Goal: Task Accomplishment & Management: Use online tool/utility

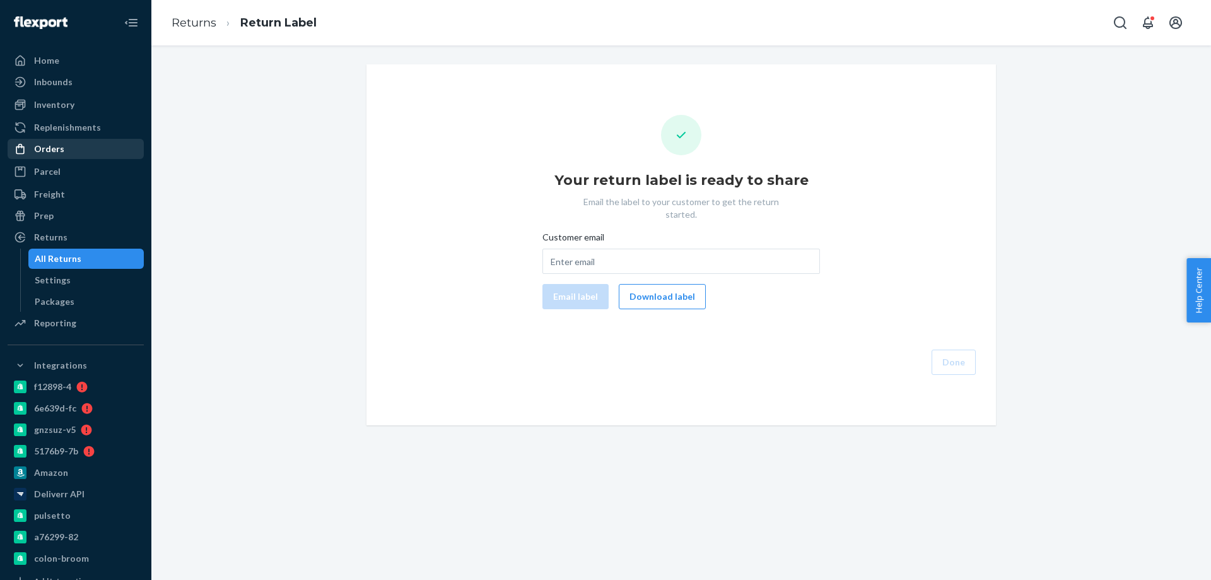
click at [65, 148] on div "Orders" at bounding box center [76, 149] width 134 height 18
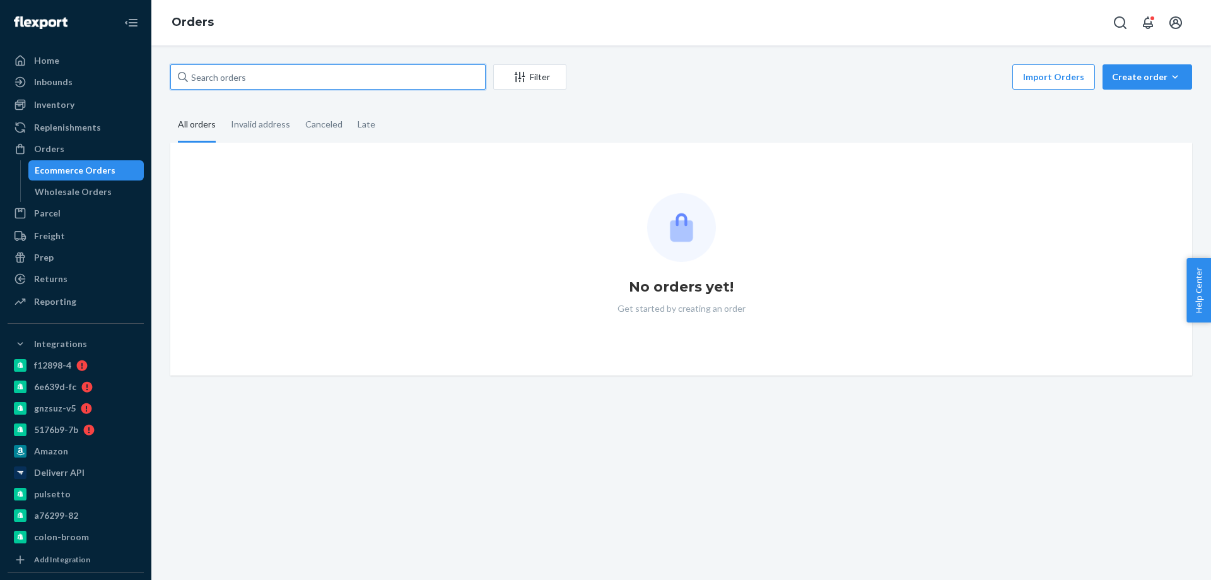
click at [317, 79] on input "text" at bounding box center [327, 76] width 315 height 25
paste input "2709146"
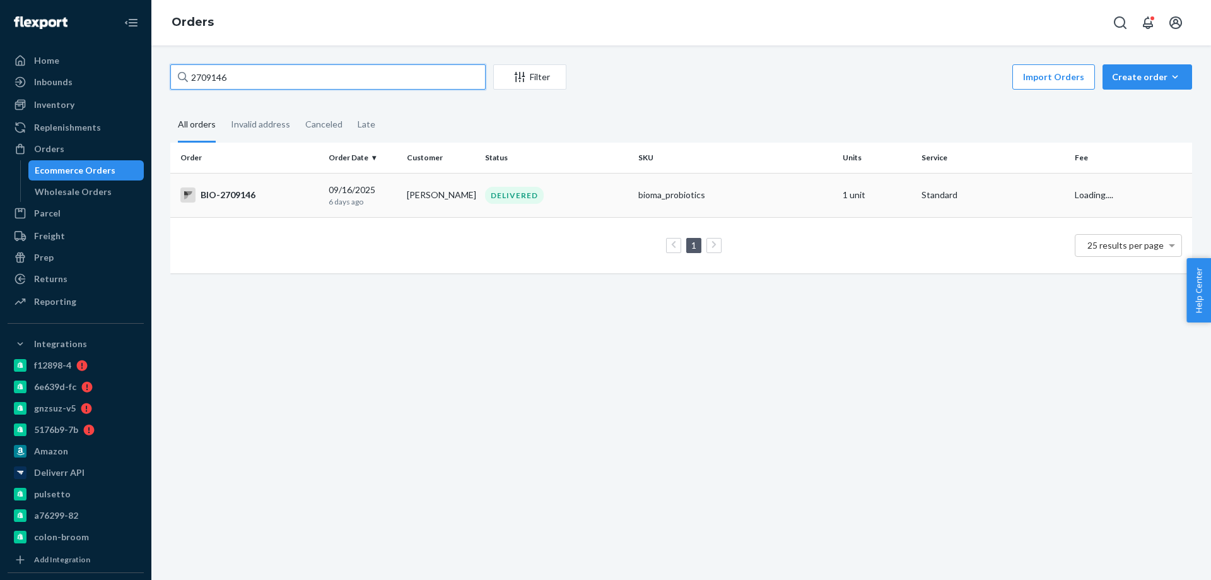
type input "2709146"
click at [291, 194] on div "BIO-2709146" at bounding box center [249, 194] width 138 height 15
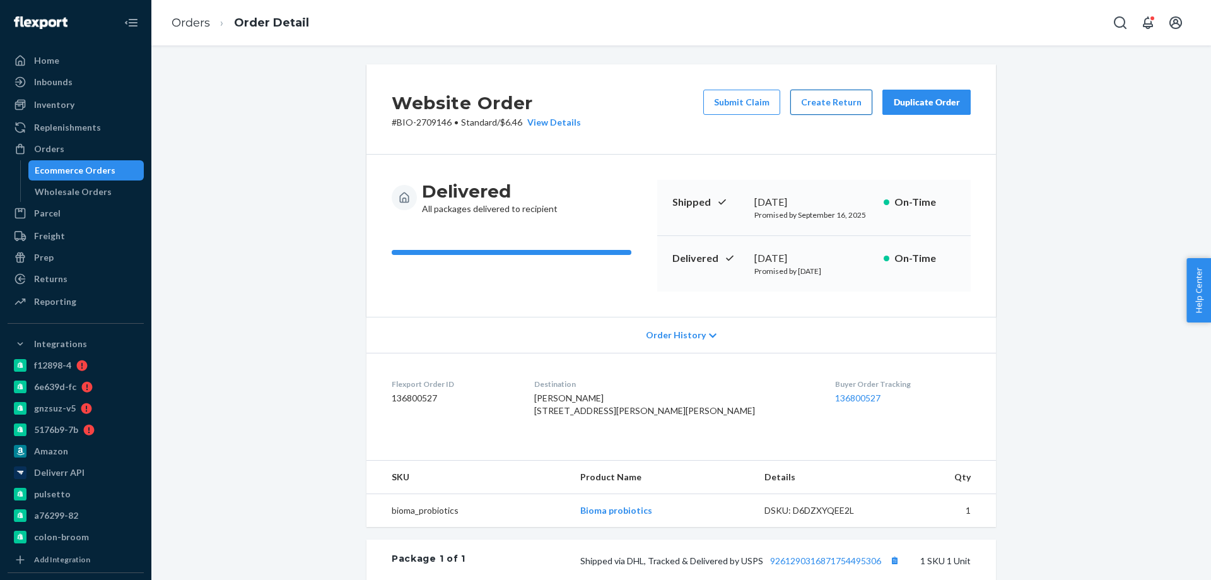
click at [828, 101] on button "Create Return" at bounding box center [831, 102] width 82 height 25
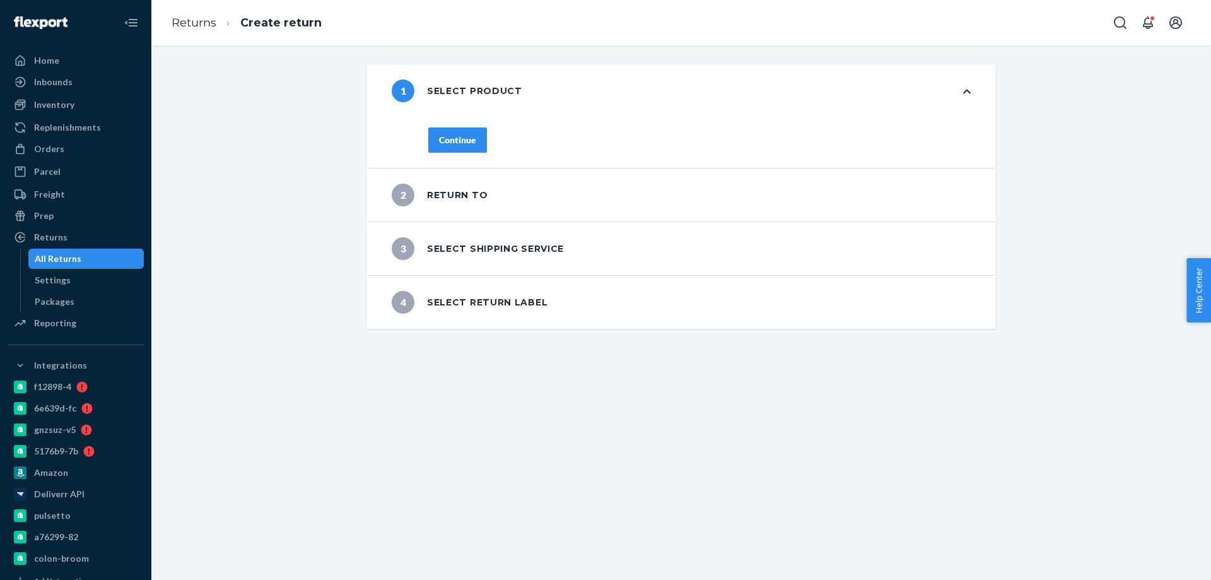
click at [450, 142] on div "Continue" at bounding box center [457, 140] width 37 height 13
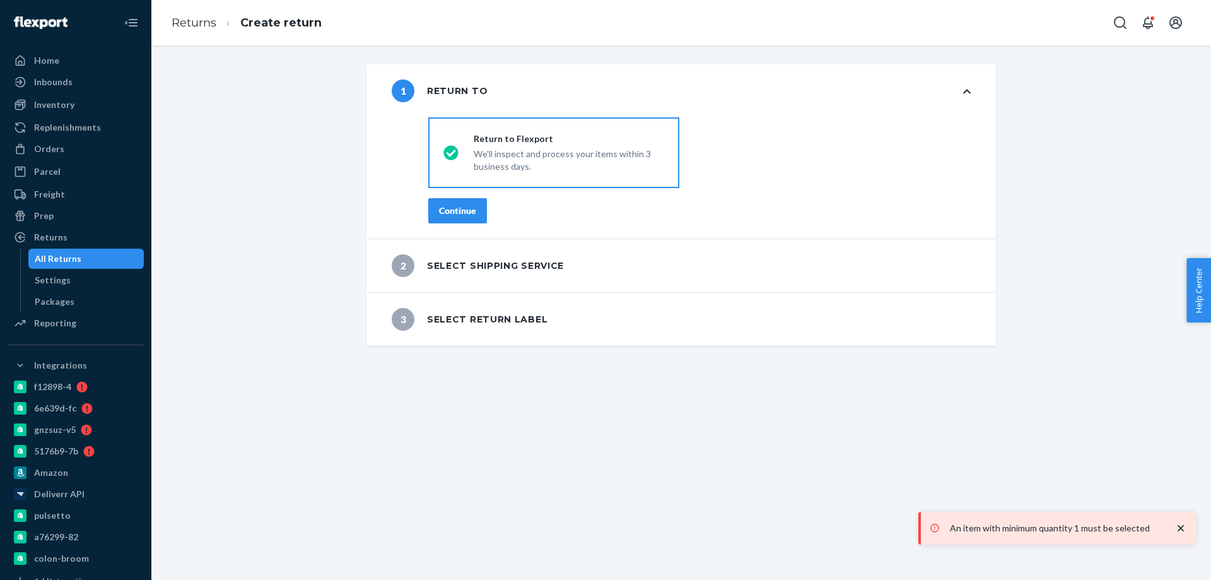
click at [459, 204] on button "Continue" at bounding box center [457, 210] width 59 height 25
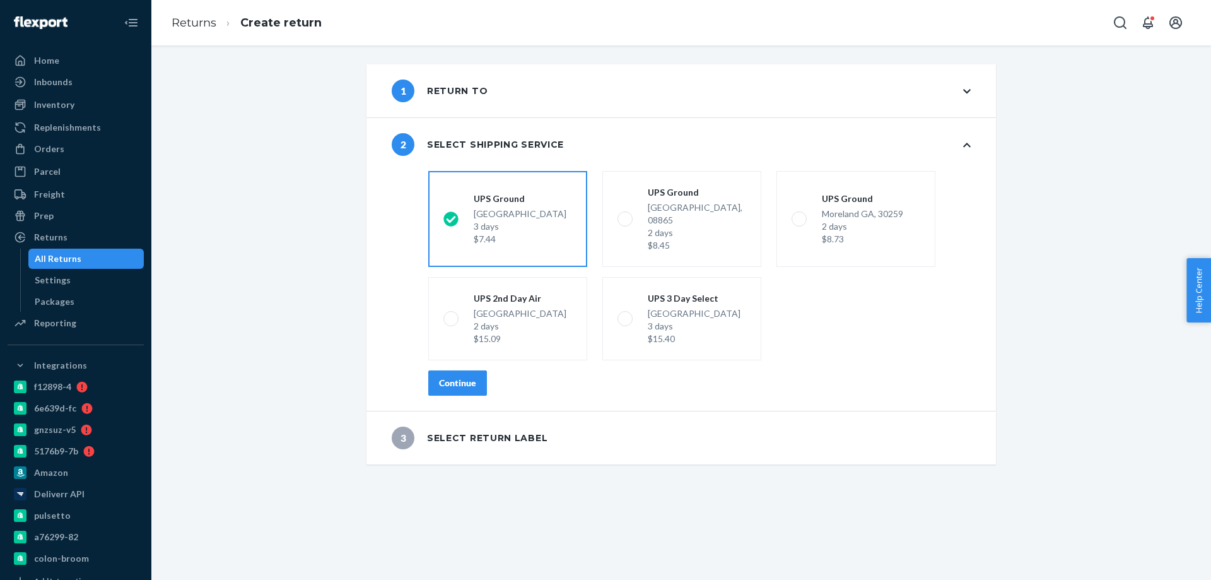
click at [440, 377] on div "Continue" at bounding box center [457, 383] width 37 height 13
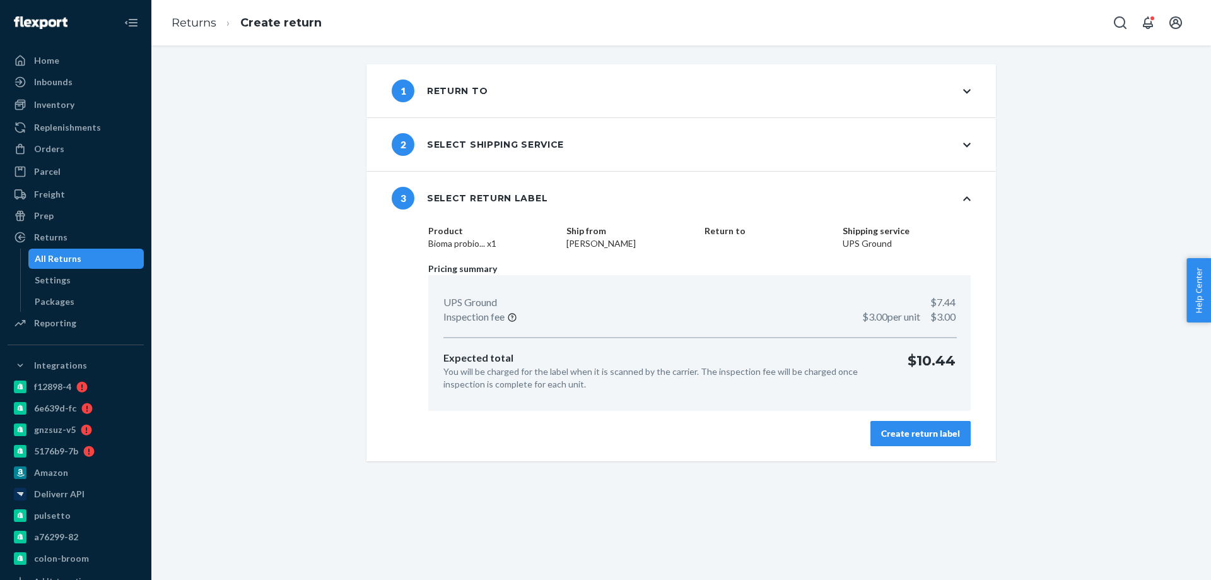
click at [912, 428] on div "Create return label" at bounding box center [920, 433] width 79 height 13
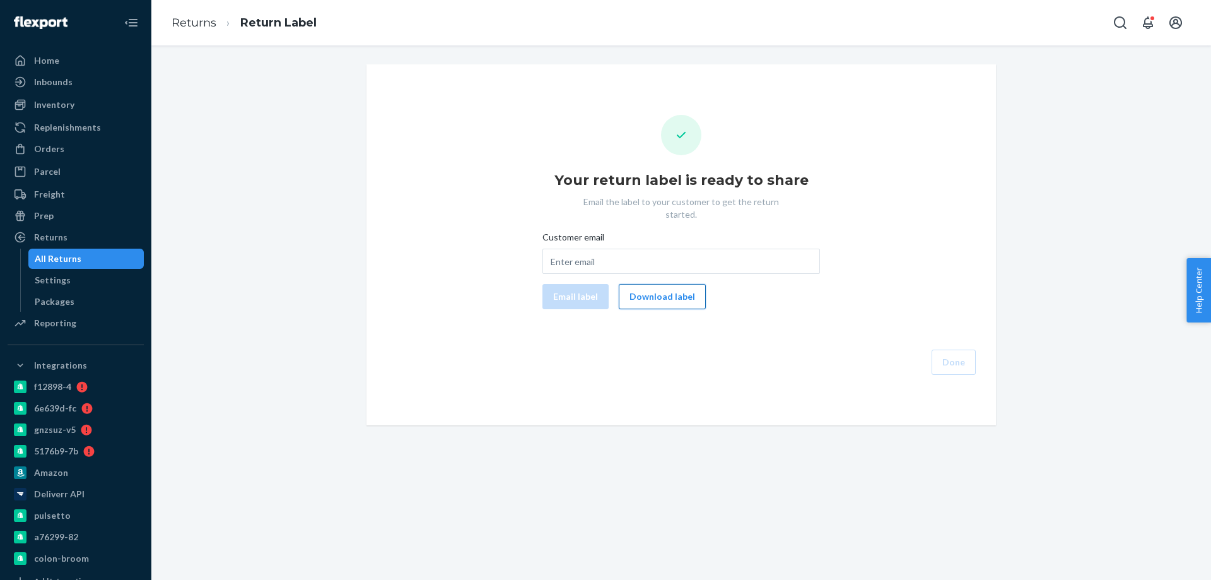
click at [676, 284] on button "Download label" at bounding box center [662, 296] width 87 height 25
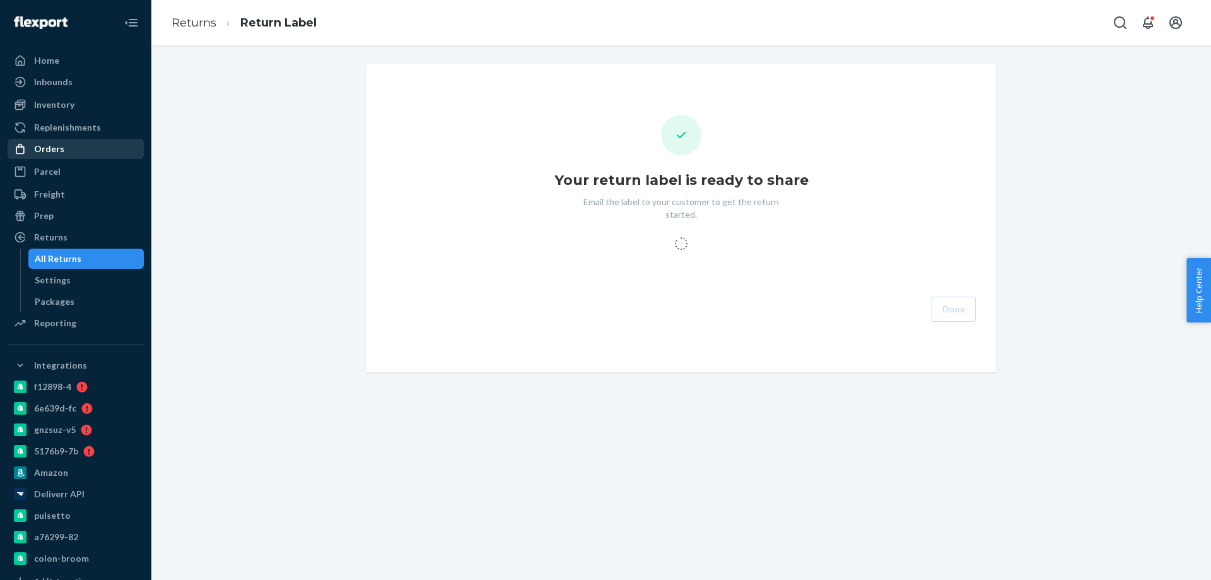
click at [64, 149] on div "Orders" at bounding box center [76, 149] width 134 height 18
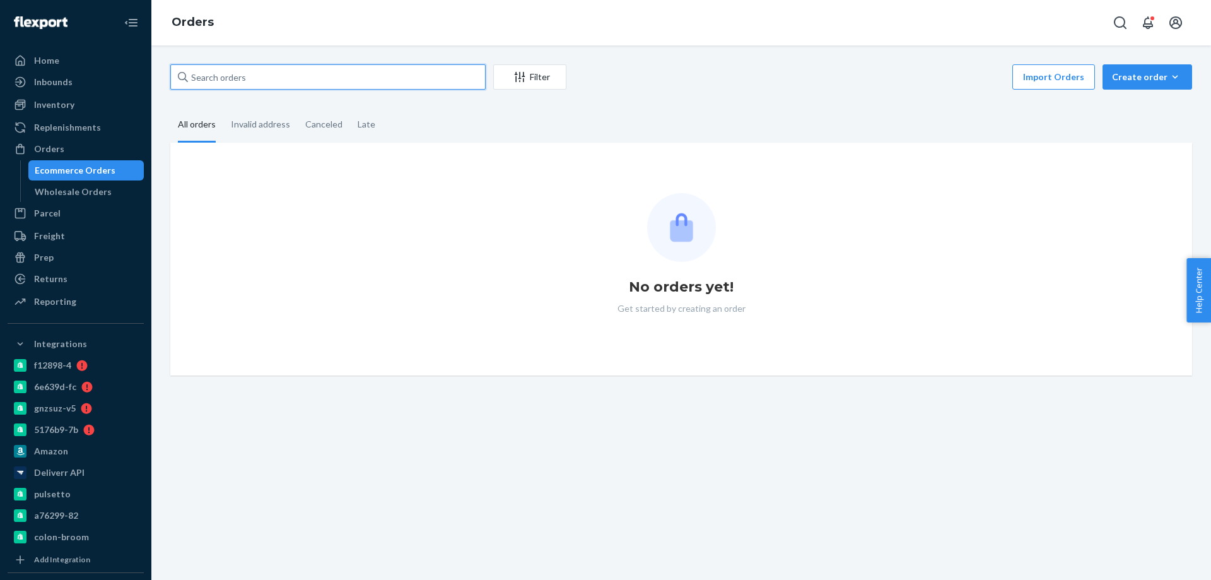
click at [283, 74] on input "text" at bounding box center [327, 76] width 315 height 25
paste input "2689696"
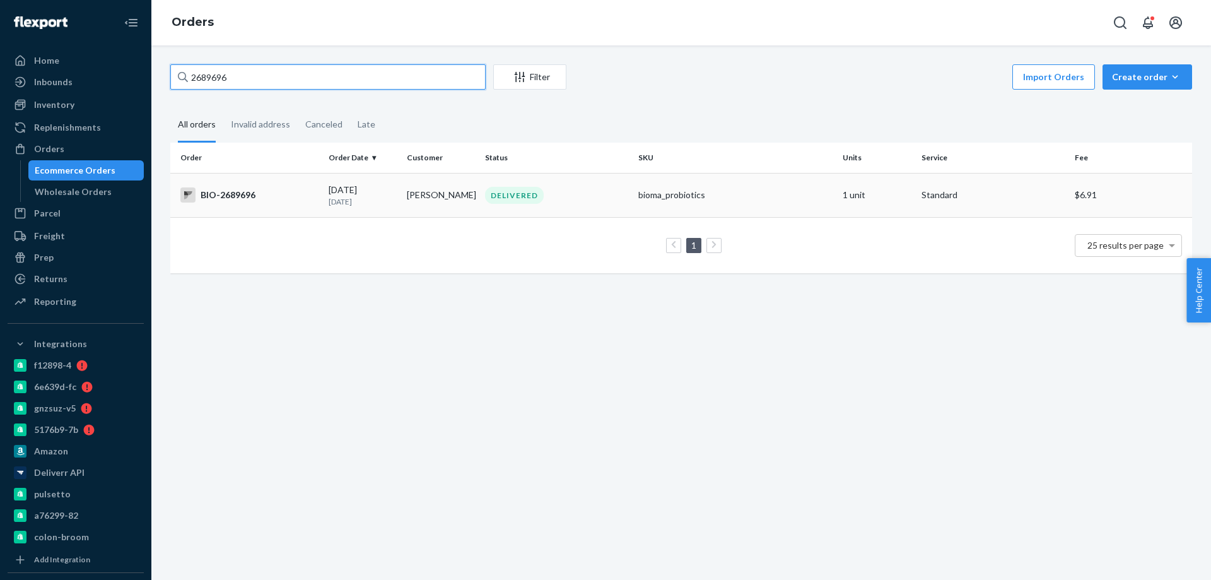
type input "2689696"
click at [288, 197] on div "BIO-2689696" at bounding box center [249, 194] width 138 height 15
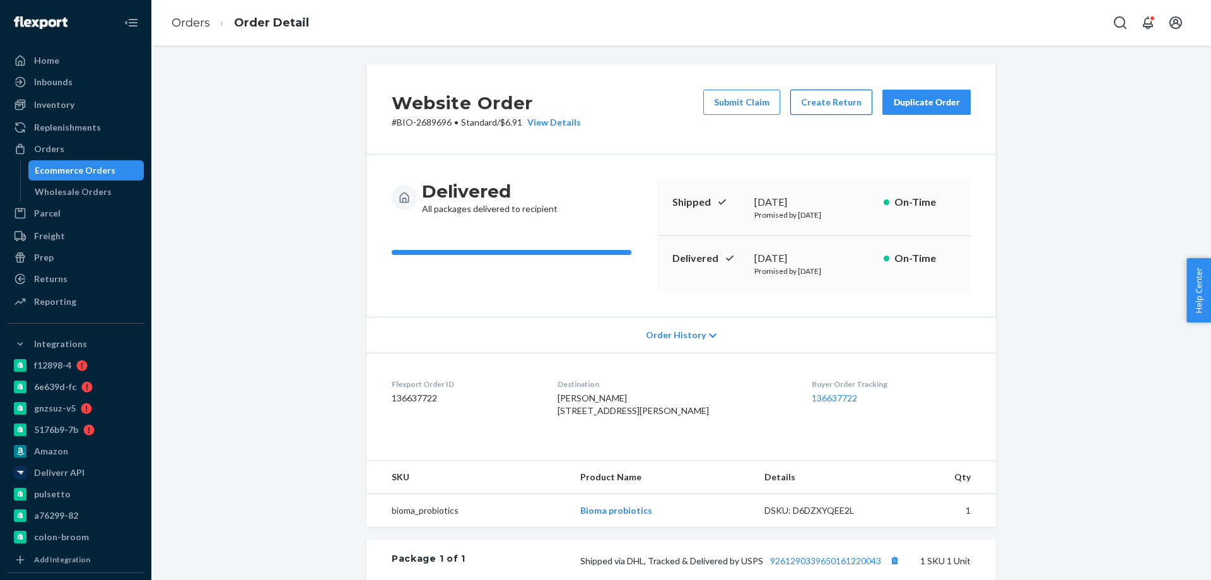
click at [844, 98] on button "Create Return" at bounding box center [831, 102] width 82 height 25
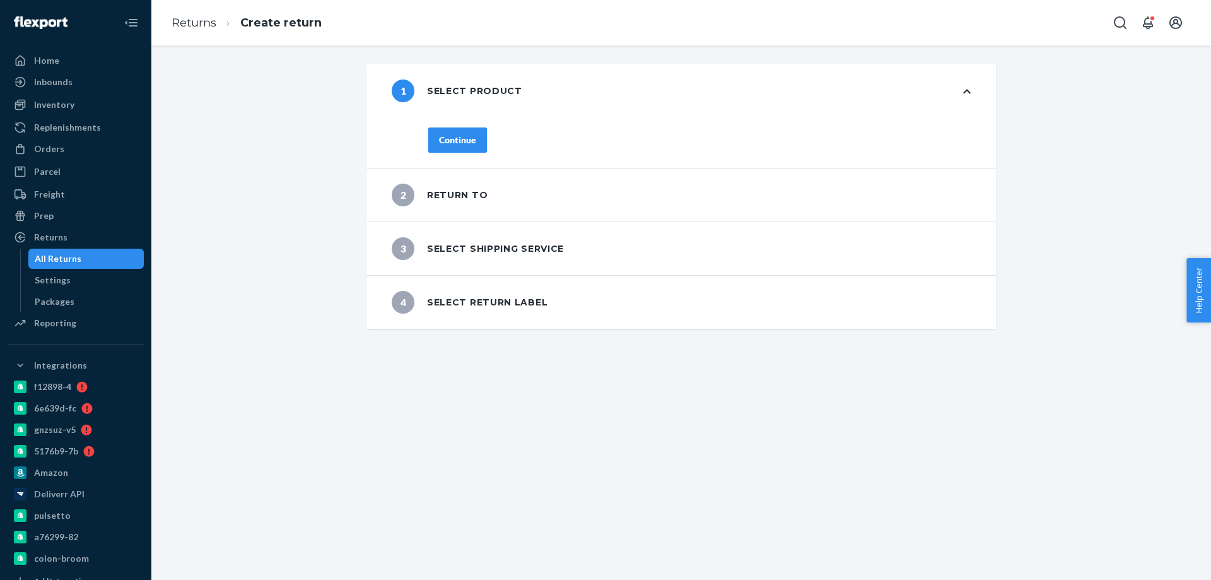
click at [467, 143] on div "Continue" at bounding box center [457, 140] width 37 height 13
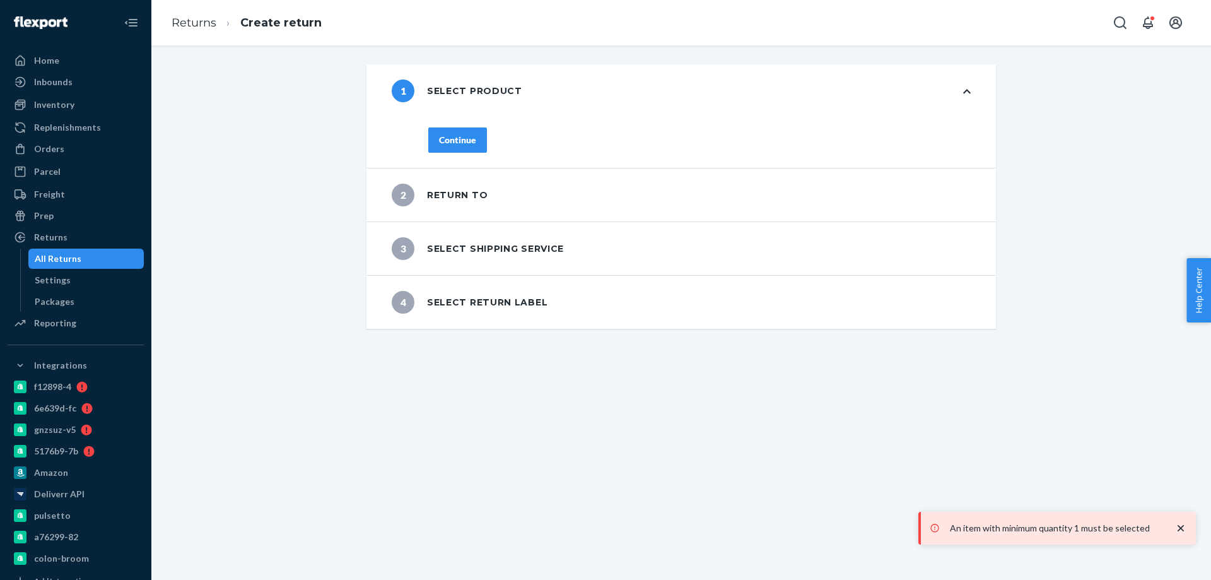
click at [466, 139] on div "Continue" at bounding box center [457, 140] width 37 height 13
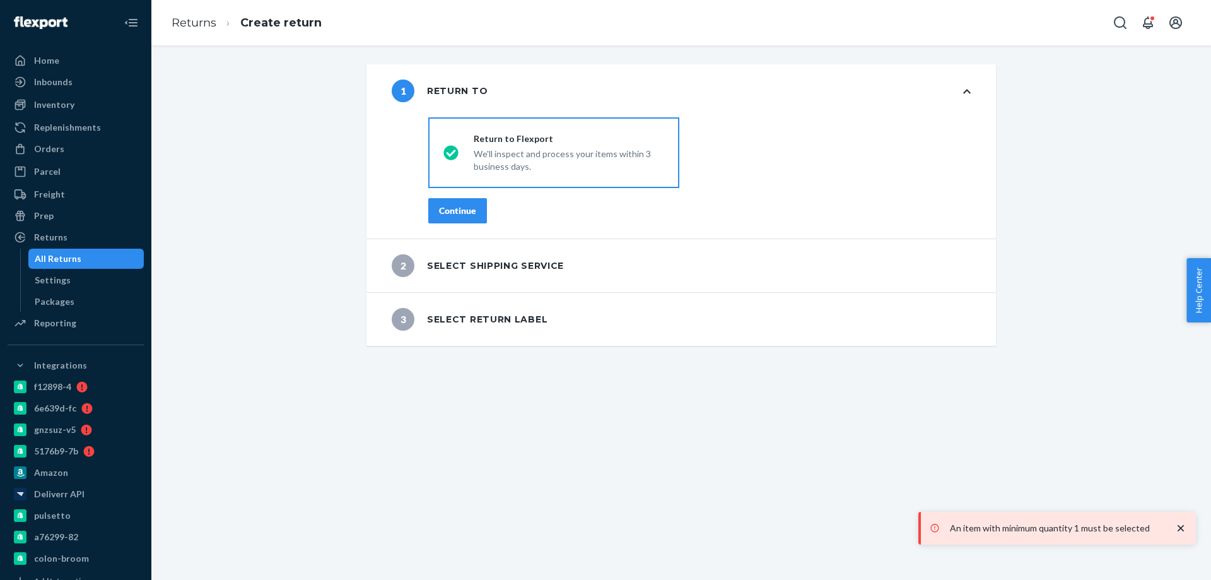
click at [469, 211] on div "Continue" at bounding box center [457, 210] width 37 height 13
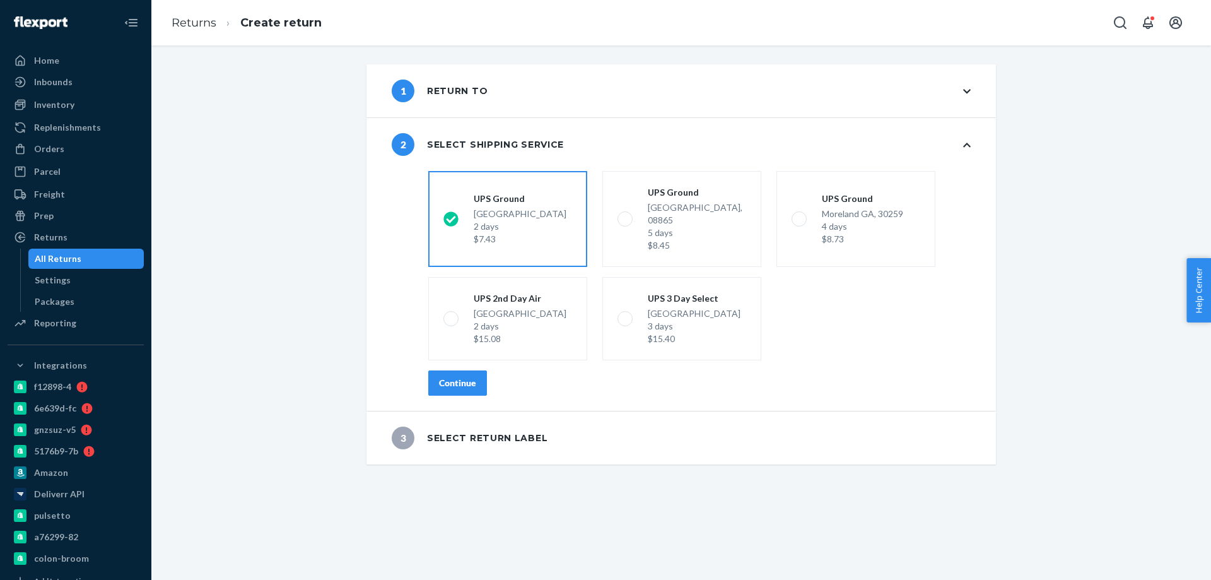
click at [450, 377] on div "Continue" at bounding box center [457, 383] width 37 height 13
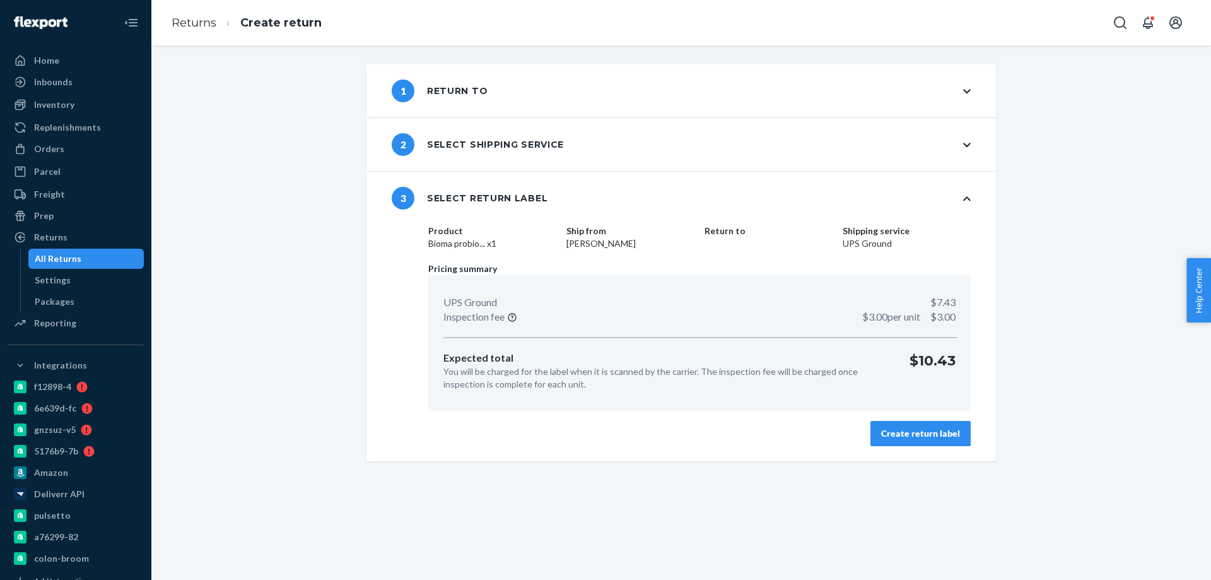
click at [922, 437] on div "Create return label" at bounding box center [920, 433] width 79 height 13
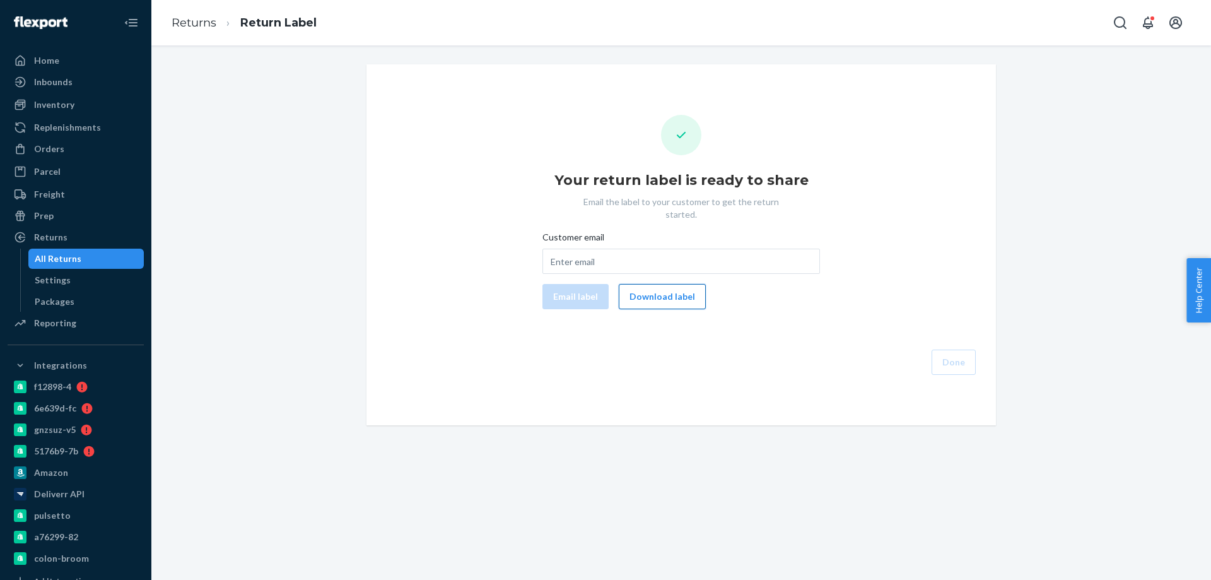
click at [672, 292] on button "Download label" at bounding box center [662, 296] width 87 height 25
click at [59, 160] on div "Orders Ecommerce Orders Wholesale Orders" at bounding box center [76, 149] width 136 height 21
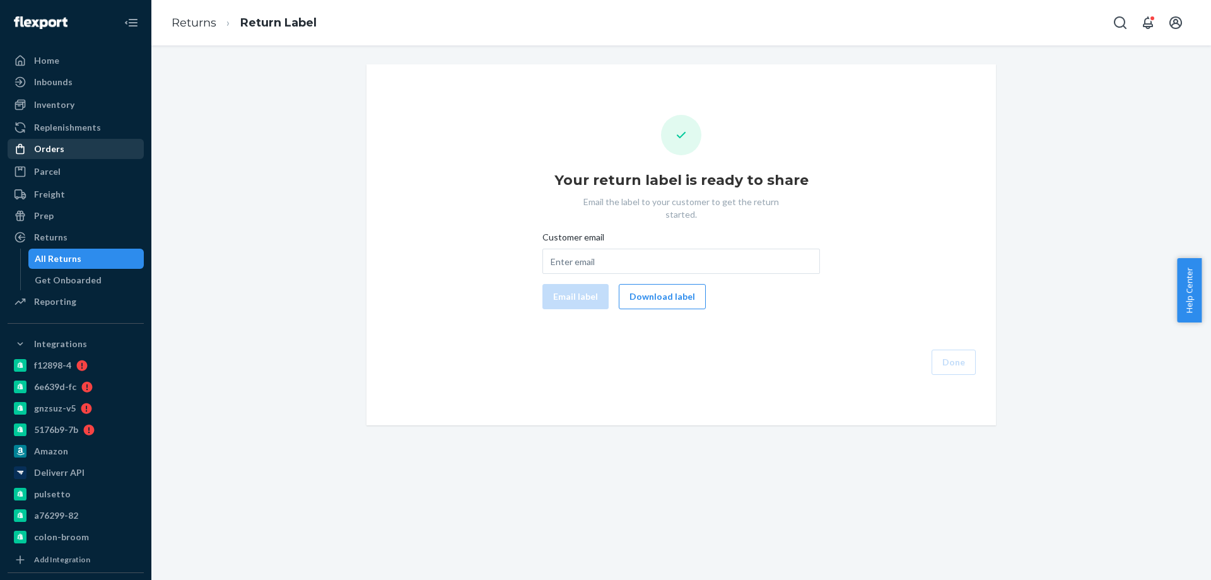
click at [59, 149] on div "Orders" at bounding box center [49, 149] width 30 height 13
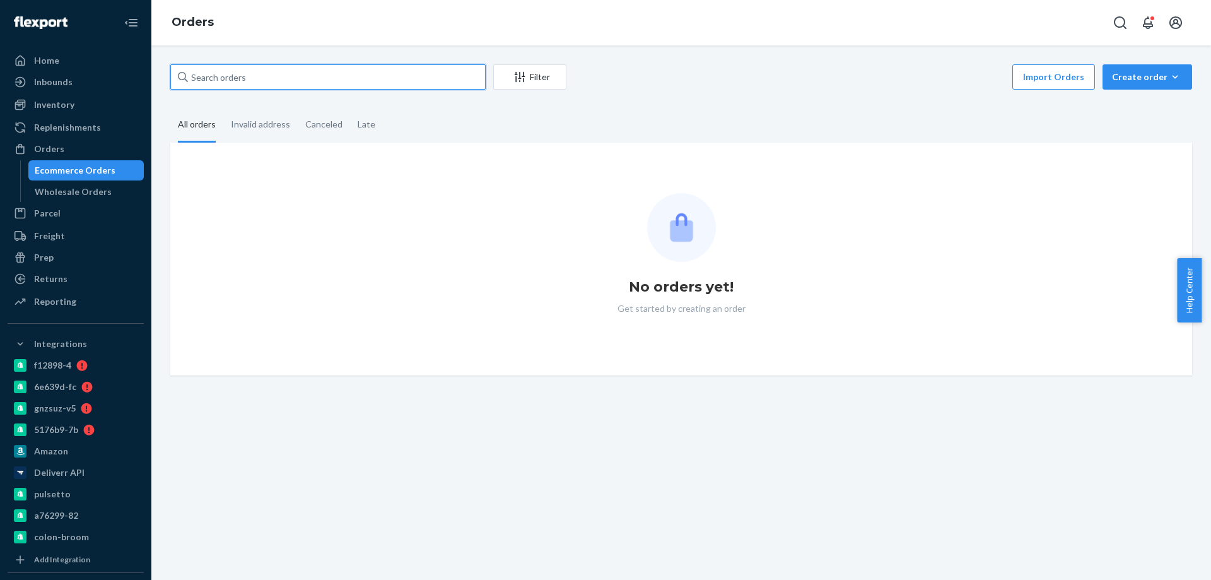
click at [291, 66] on input "text" at bounding box center [327, 76] width 315 height 25
paste input "2641621"
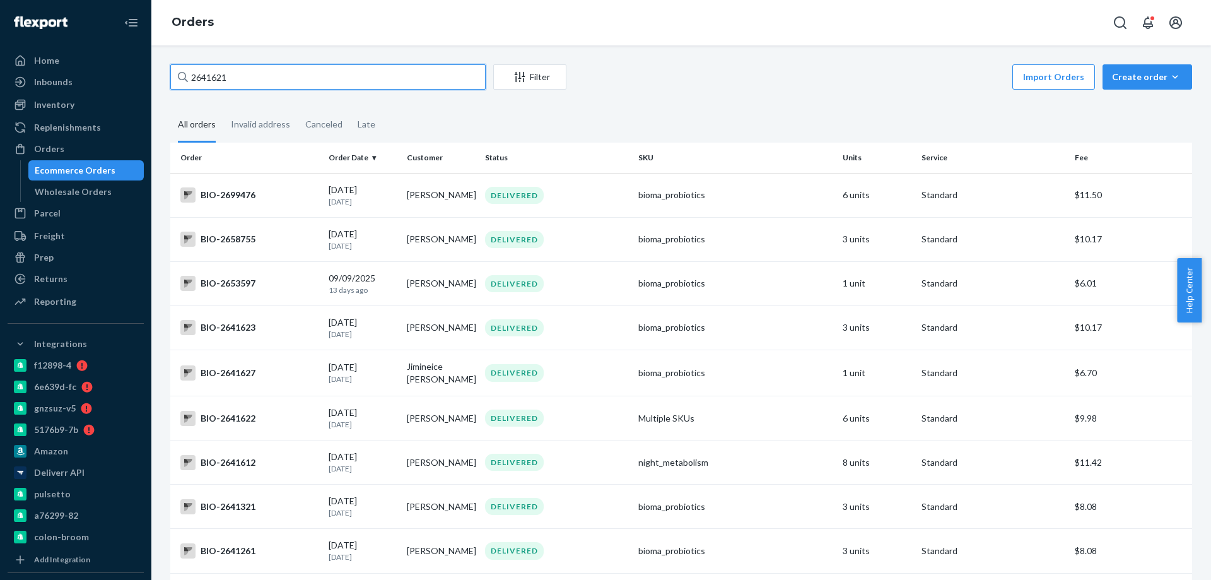
click at [334, 81] on input "2641621" at bounding box center [327, 76] width 315 height 25
type input "2641621"
